Goal: Task Accomplishment & Management: Use online tool/utility

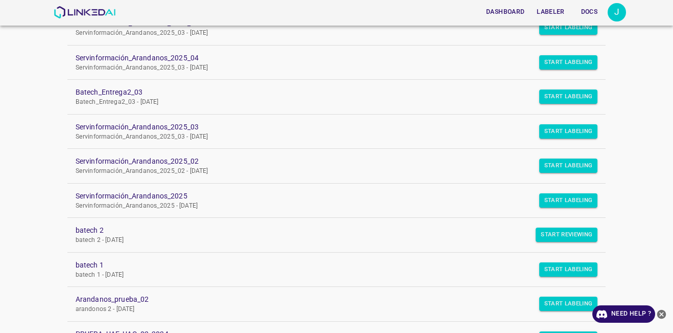
scroll to position [255, 0]
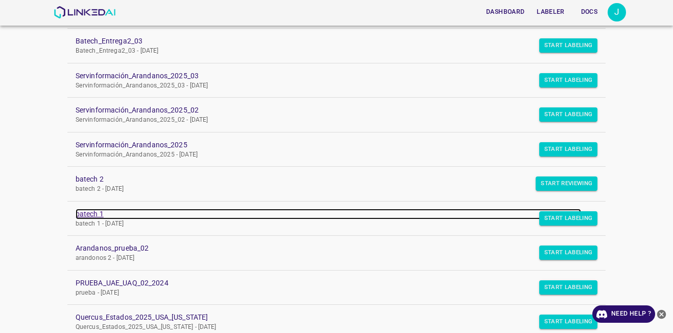
click at [77, 211] on link "batech 1" at bounding box center [329, 213] width 506 height 11
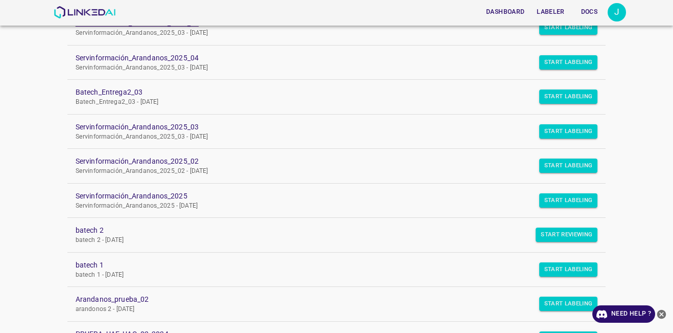
scroll to position [255, 0]
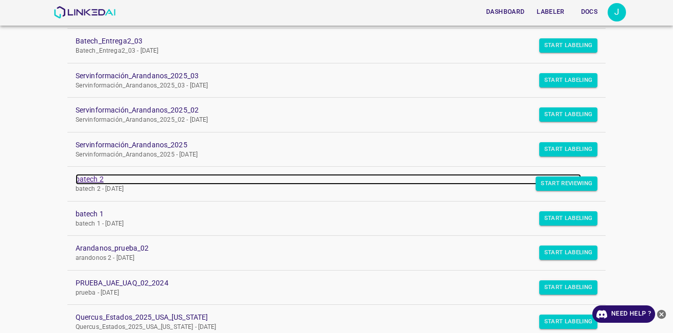
click at [88, 180] on link "batech 2" at bounding box center [329, 179] width 506 height 11
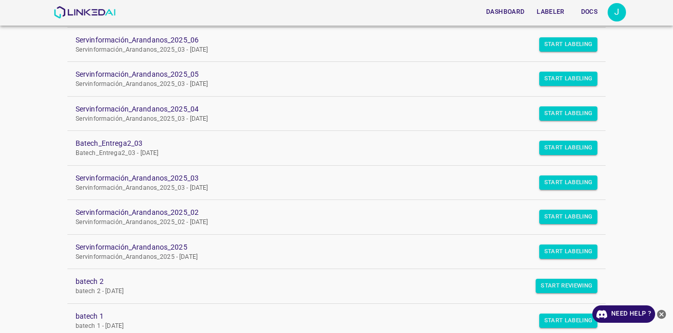
scroll to position [51, 0]
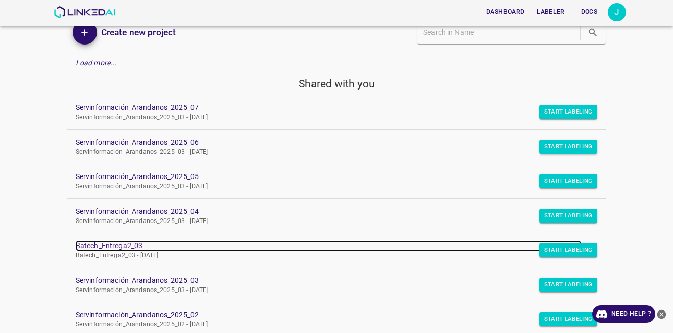
click at [112, 248] on link "Batech_Entrega2_03" at bounding box center [329, 245] width 506 height 11
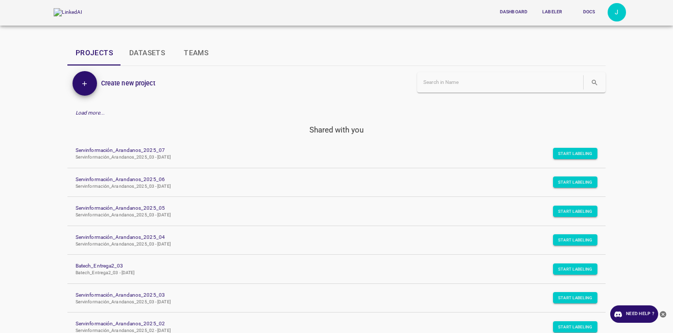
scroll to position [255, 0]
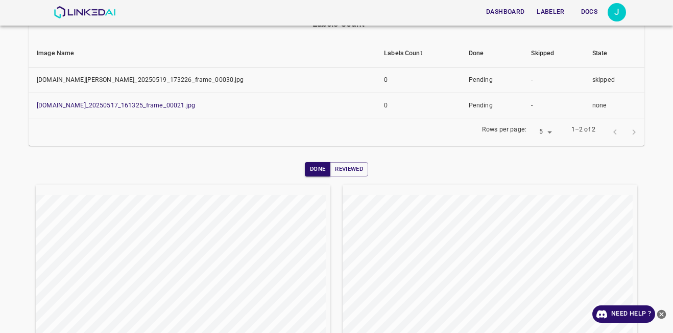
scroll to position [102, 0]
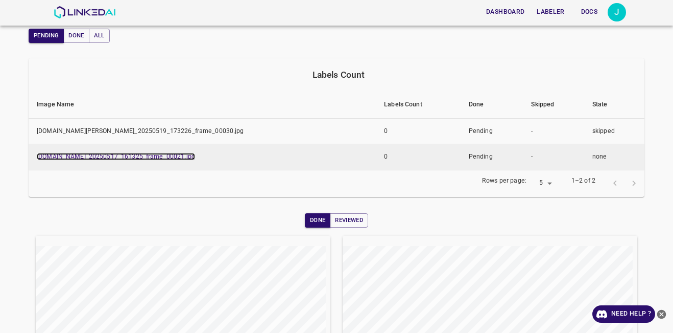
click at [159, 159] on link "bkdolores.ddns.net_20250517_161325_frame_00021.jpg" at bounding box center [116, 156] width 158 height 7
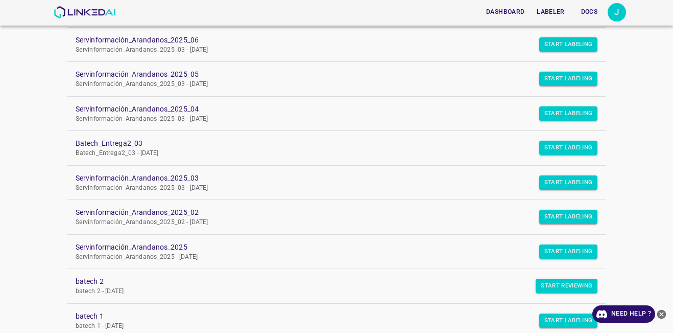
scroll to position [102, 0]
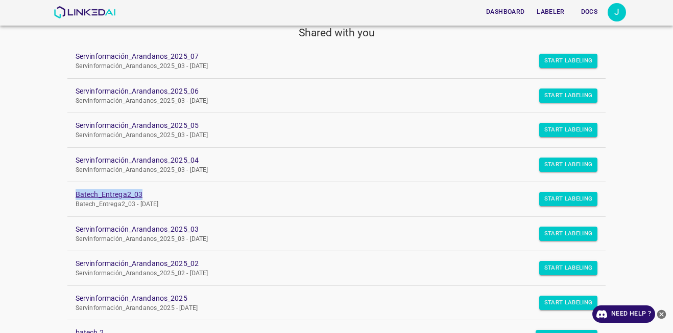
drag, startPoint x: 67, startPoint y: 187, endPoint x: 152, endPoint y: 198, distance: 84.9
click at [152, 198] on link "Batech_Entrega2_03 Batech_Entrega2_03 - Fri Jun 27 2025" at bounding box center [336, 199] width 538 height 34
copy link "Batech_Entrega2_03"
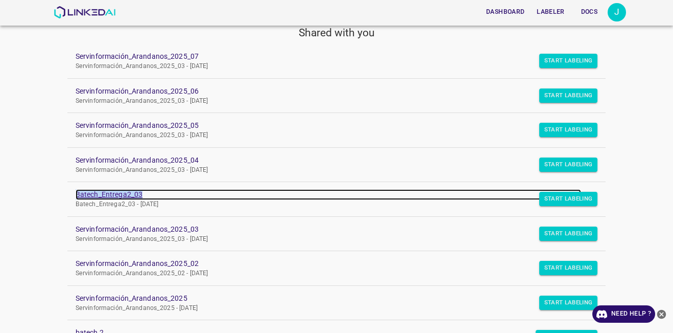
click at [133, 196] on link "Batech_Entrega2_03" at bounding box center [329, 194] width 506 height 11
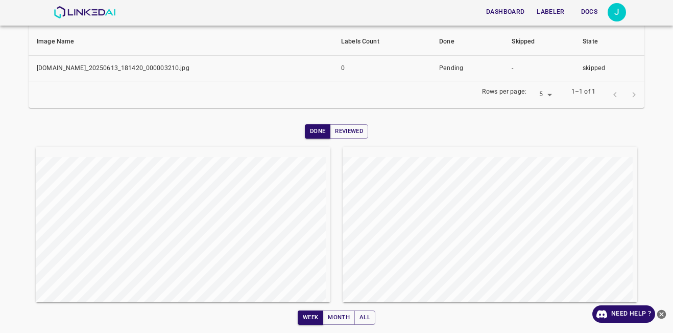
scroll to position [12, 0]
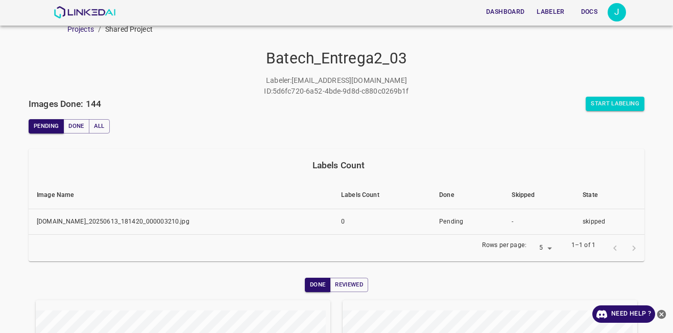
click at [631, 247] on div at bounding box center [625, 248] width 38 height 19
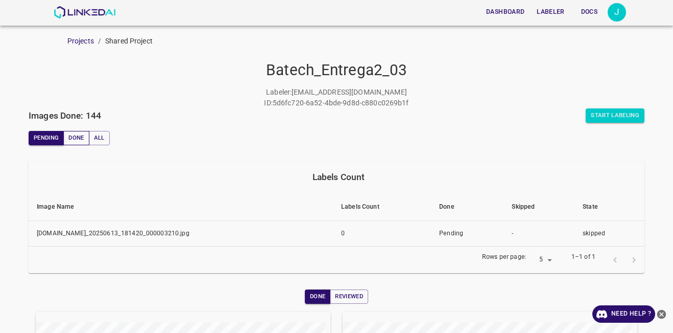
click at [74, 138] on button "Done" at bounding box center [76, 138] width 26 height 14
